Goal: Transaction & Acquisition: Obtain resource

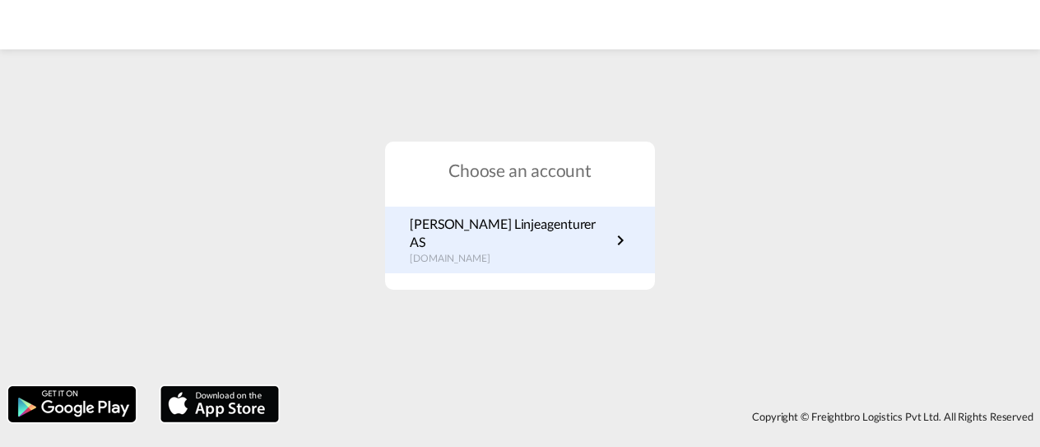
click at [554, 252] on p "[DOMAIN_NAME]" at bounding box center [510, 259] width 201 height 14
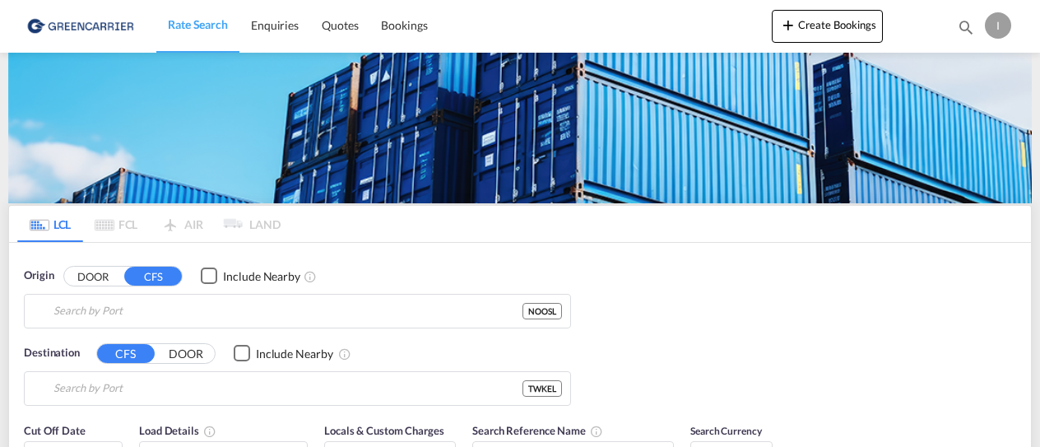
type input "[GEOGRAPHIC_DATA], NOOSL"
type input "Keelung (Chilung), TWKEL"
